Goal: Task Accomplishment & Management: Manage account settings

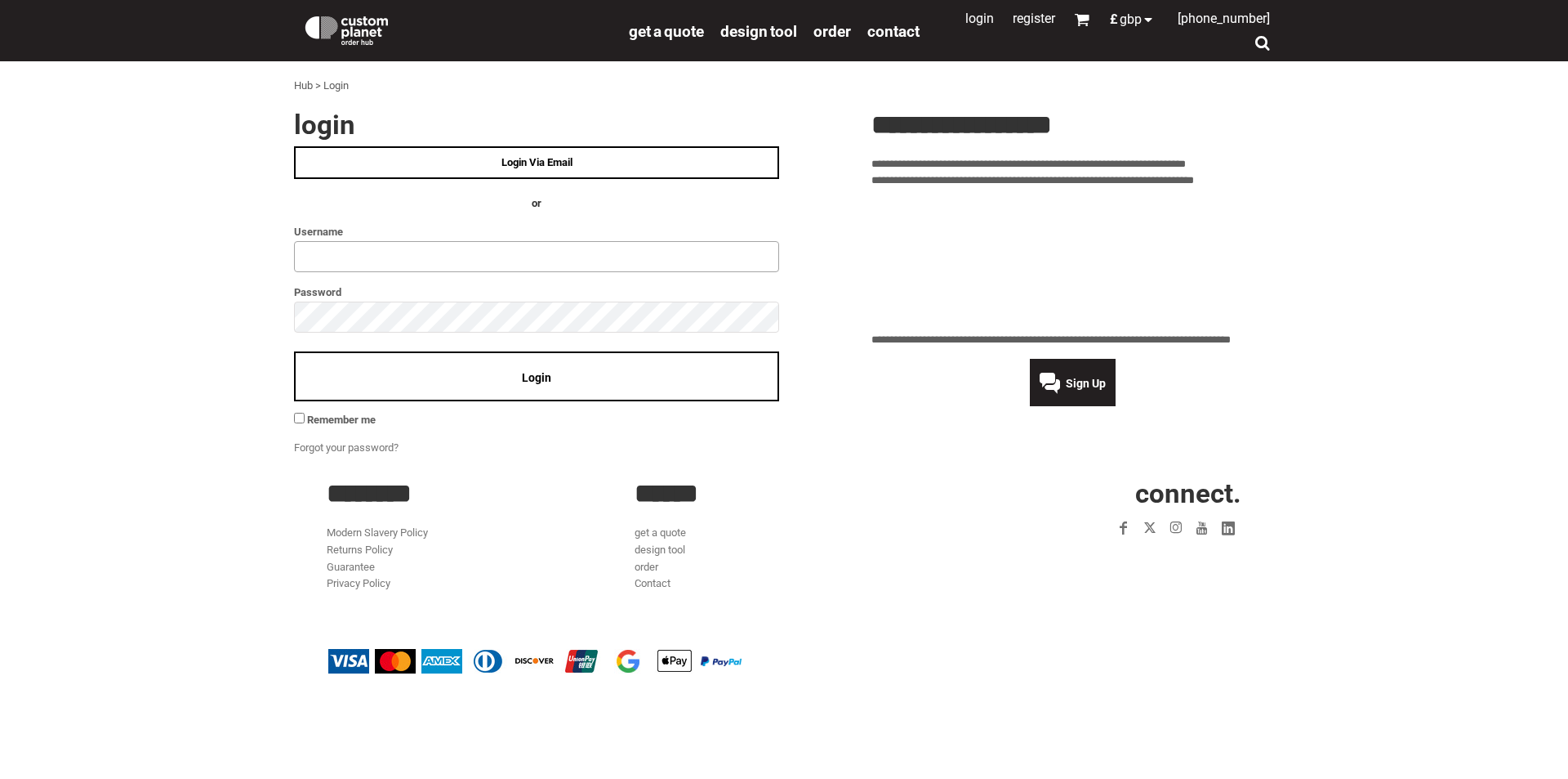
click at [322, 256] on input "text" at bounding box center [537, 256] width 485 height 31
type input "**********"
click input "**" at bounding box center [0, 0] width 0 height 0
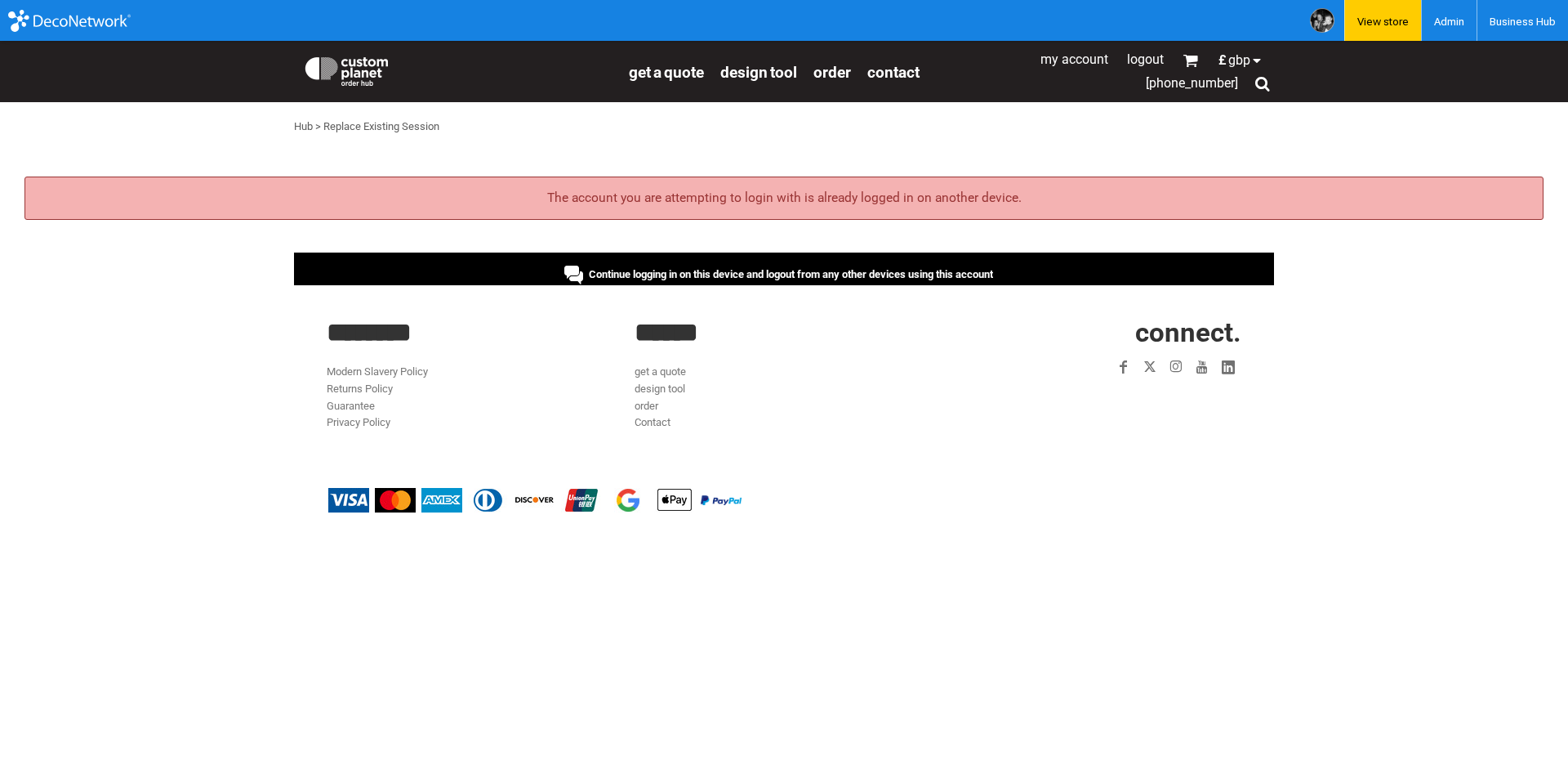
click at [521, 268] on div "Continue logging in on this device and logout from any other devices using this…" at bounding box center [784, 269] width 980 height 33
